Goal: Information Seeking & Learning: Learn about a topic

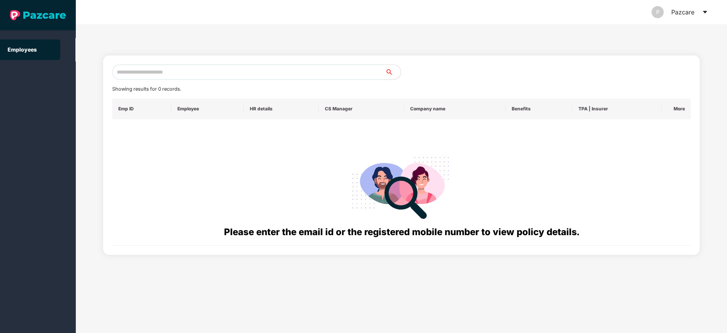
click at [201, 73] on input "text" at bounding box center [248, 71] width 273 height 15
paste input "**********"
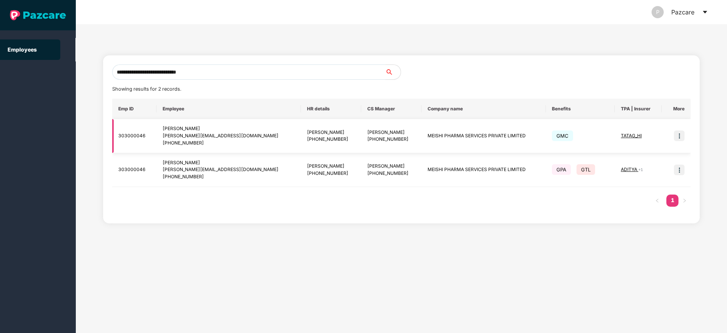
type input "**********"
click at [676, 130] on img at bounding box center [679, 135] width 11 height 11
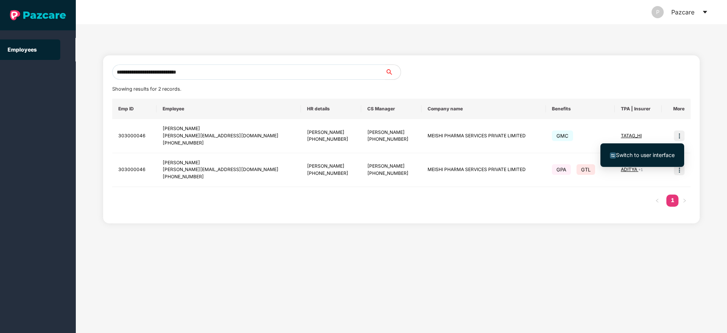
click at [639, 153] on span "Switch to user interface" at bounding box center [645, 155] width 59 height 6
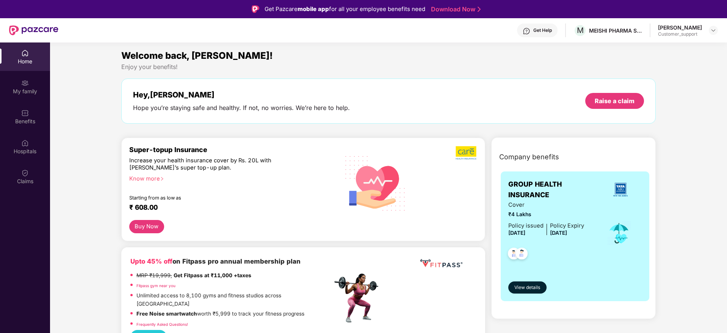
click at [26, 113] on img at bounding box center [25, 113] width 8 height 8
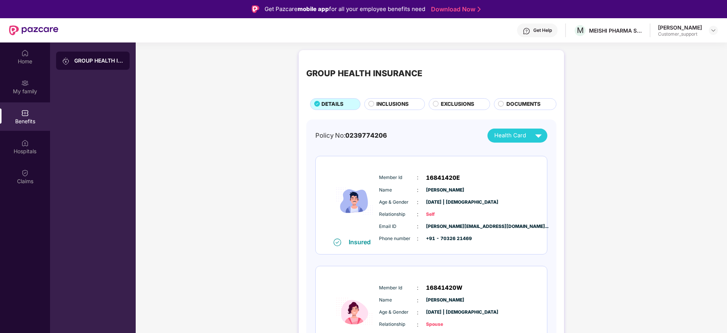
click at [399, 102] on span "INCLUSIONS" at bounding box center [392, 104] width 32 height 8
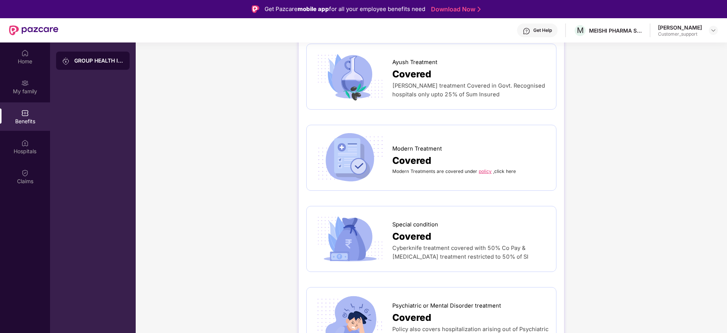
scroll to position [1319, 0]
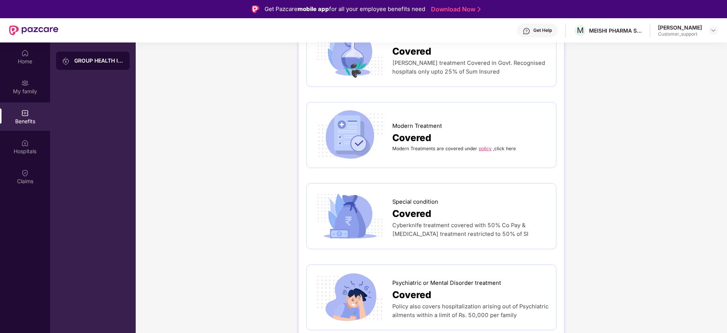
click at [483, 146] on link "policy" at bounding box center [485, 149] width 13 height 6
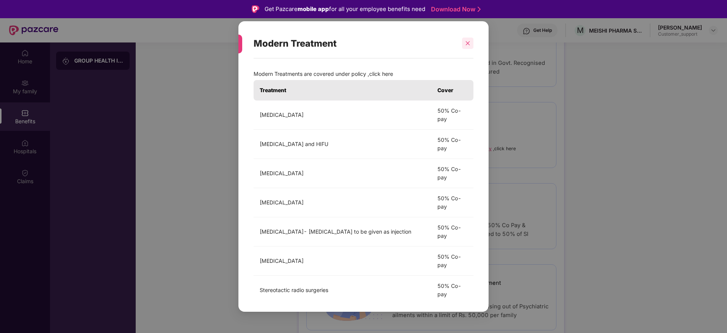
click at [466, 47] on div at bounding box center [467, 43] width 11 height 11
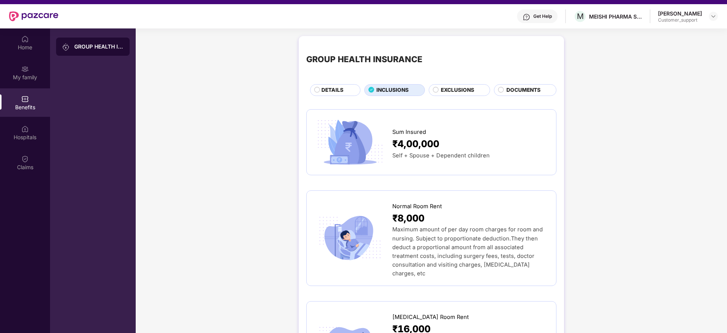
scroll to position [0, 0]
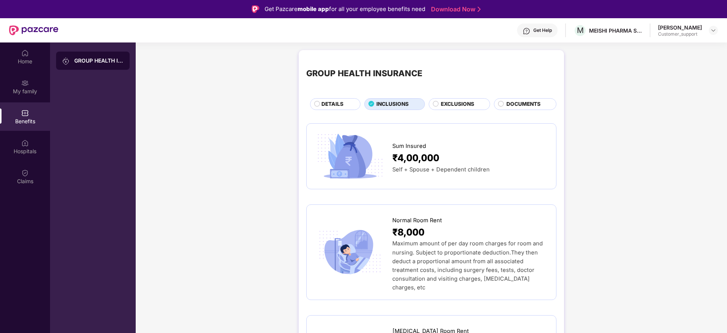
click at [471, 99] on div "EXCLUSIONS" at bounding box center [460, 104] width 62 height 12
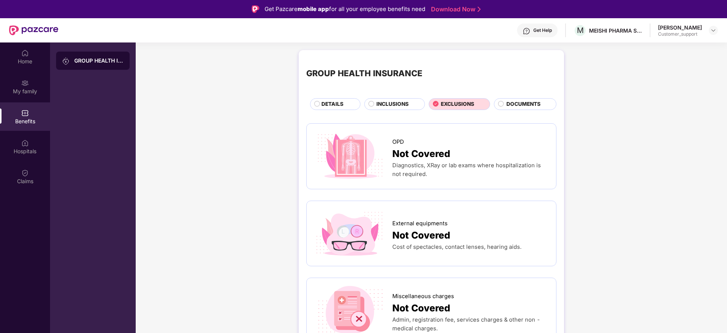
click at [712, 33] on img at bounding box center [713, 30] width 6 height 6
click at [663, 50] on div "Switch to support view" at bounding box center [677, 48] width 99 height 15
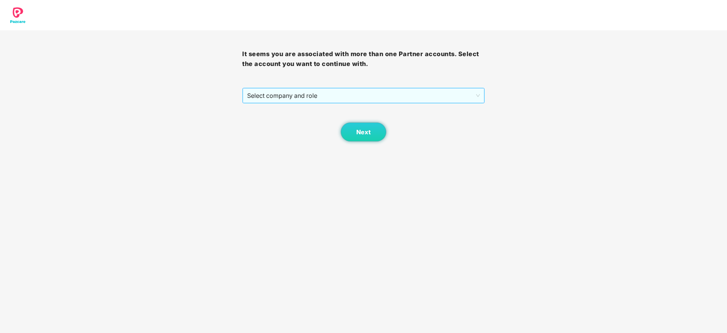
drag, startPoint x: 386, startPoint y: 97, endPoint x: 380, endPoint y: 95, distance: 5.9
click at [384, 95] on span "Select company and role" at bounding box center [363, 95] width 232 height 14
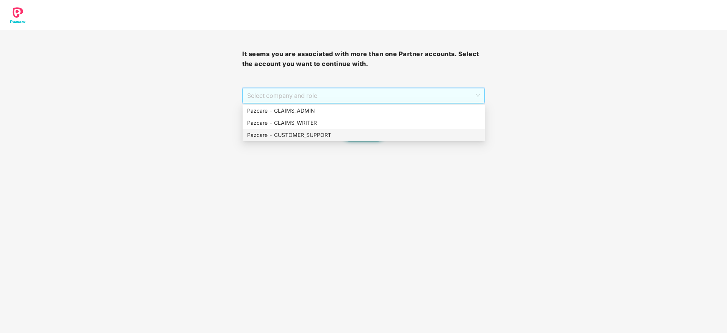
click at [351, 131] on div "Pazcare - CUSTOMER_SUPPORT" at bounding box center [363, 135] width 233 height 8
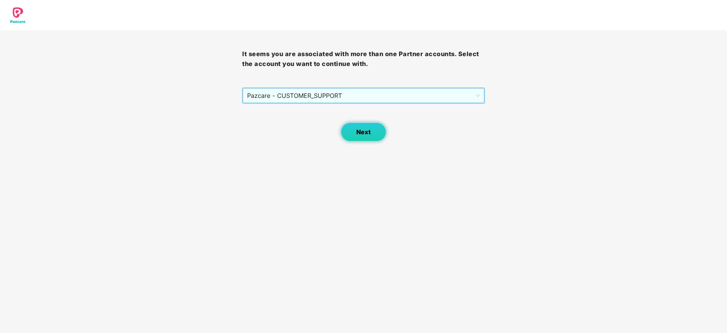
click at [359, 139] on button "Next" at bounding box center [363, 131] width 45 height 19
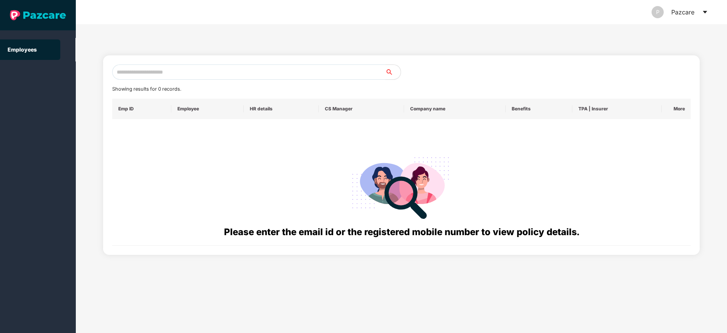
drag, startPoint x: 196, startPoint y: 71, endPoint x: 334, endPoint y: 64, distance: 137.7
click at [197, 71] on input "text" at bounding box center [248, 71] width 273 height 15
paste input "**********"
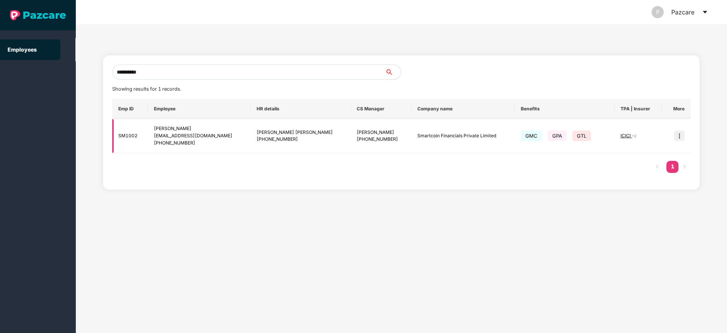
type input "**********"
click at [680, 138] on img at bounding box center [679, 135] width 11 height 11
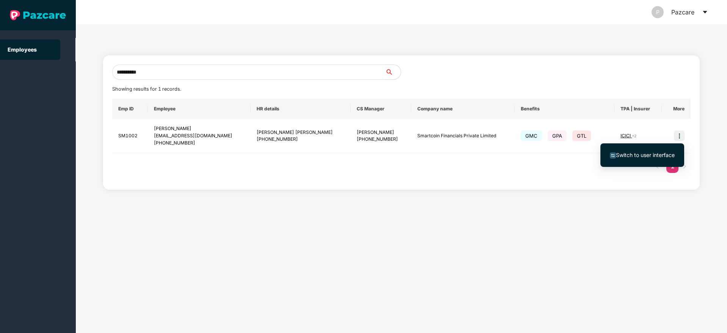
click at [614, 157] on img at bounding box center [613, 155] width 6 height 6
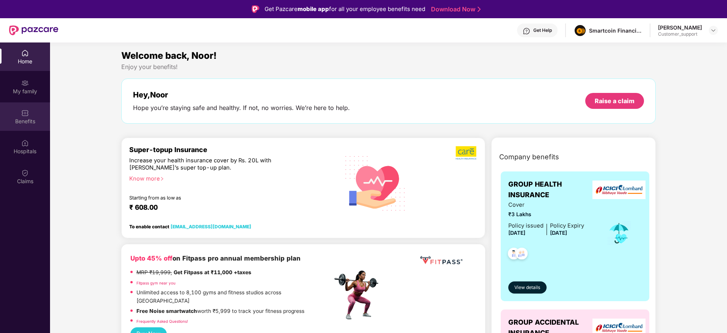
click at [15, 126] on div "Benefits" at bounding box center [25, 116] width 50 height 28
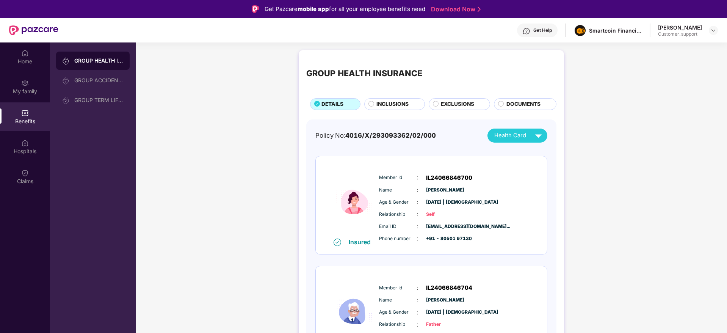
click at [452, 100] on span "EXCLUSIONS" at bounding box center [457, 104] width 33 height 8
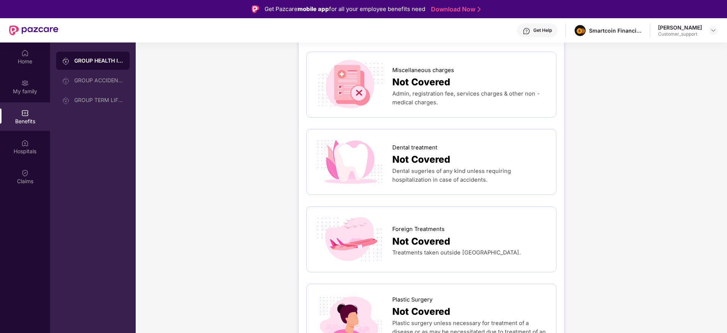
scroll to position [227, 0]
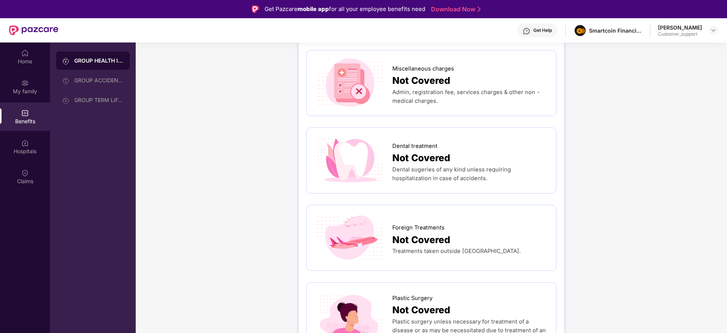
click at [673, 30] on div "[PERSON_NAME]" at bounding box center [680, 27] width 44 height 7
drag, startPoint x: 651, startPoint y: 167, endPoint x: 666, endPoint y: 166, distance: 14.4
click at [655, 167] on div "GROUP HEALTH INSURANCE DETAILS INCLUSIONS EXCLUSIONS DOCUMENTS OPD Not Covered …" at bounding box center [431, 179] width 591 height 721
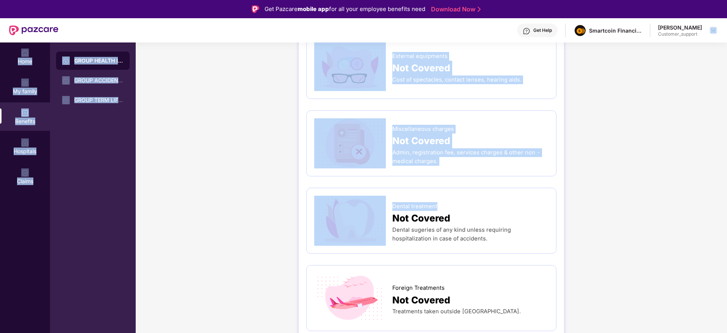
drag, startPoint x: 725, startPoint y: 148, endPoint x: 694, endPoint y: 30, distance: 122.2
click at [715, 23] on div "Get Pazcare mobile app for all your employee benefits need Download Now Get Hel…" at bounding box center [363, 187] width 727 height 375
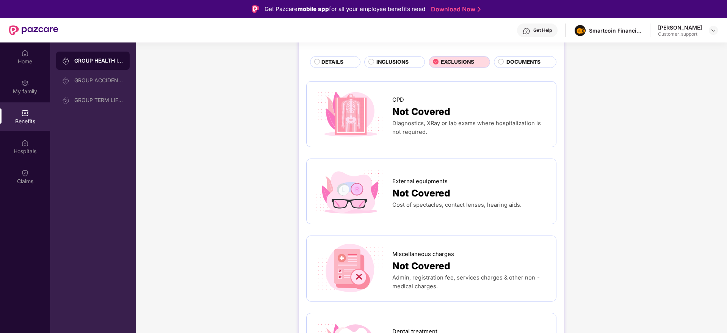
click at [345, 63] on div "DETAILS" at bounding box center [337, 62] width 39 height 9
